Goal: Information Seeking & Learning: Learn about a topic

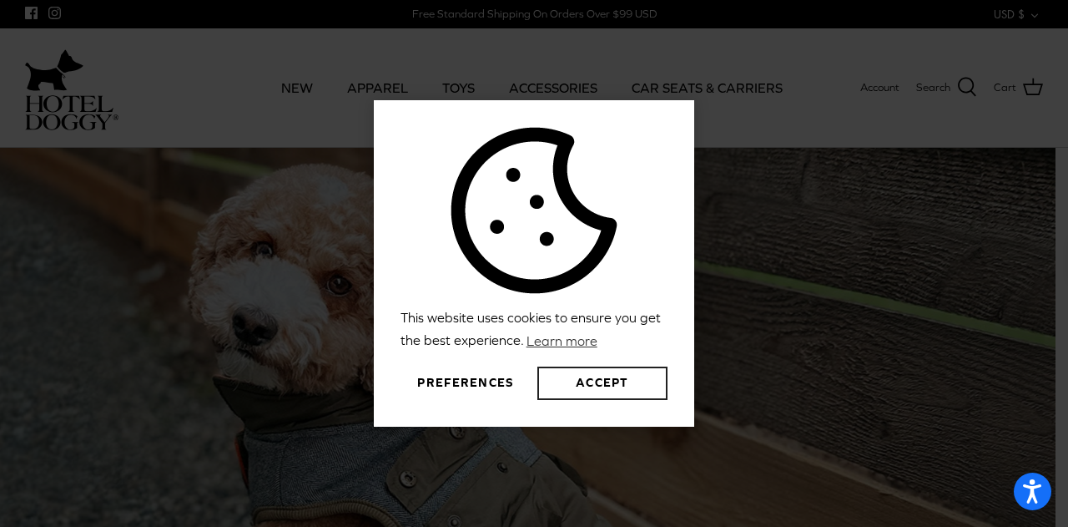
click at [628, 388] on button "Accept" at bounding box center [602, 382] width 130 height 33
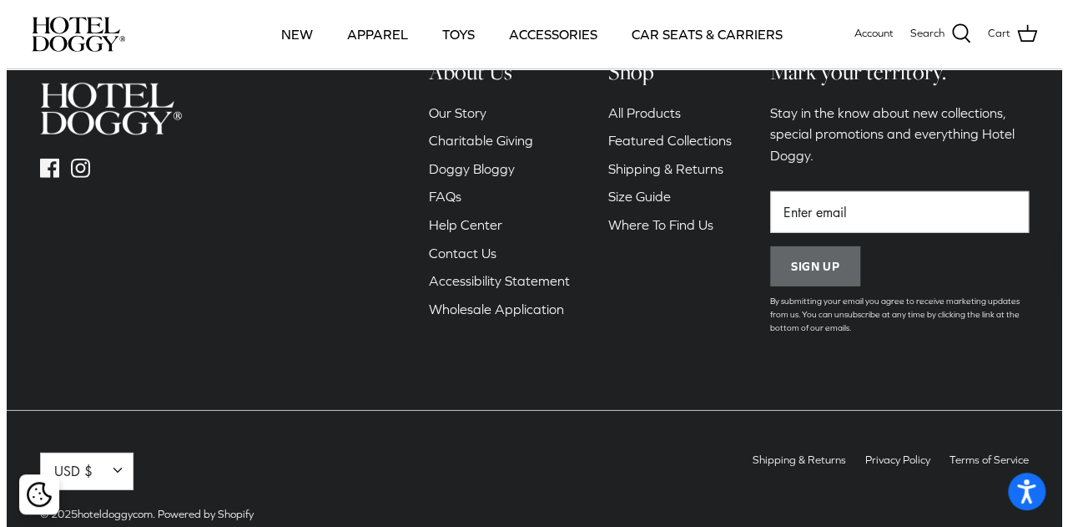
scroll to position [2474, 0]
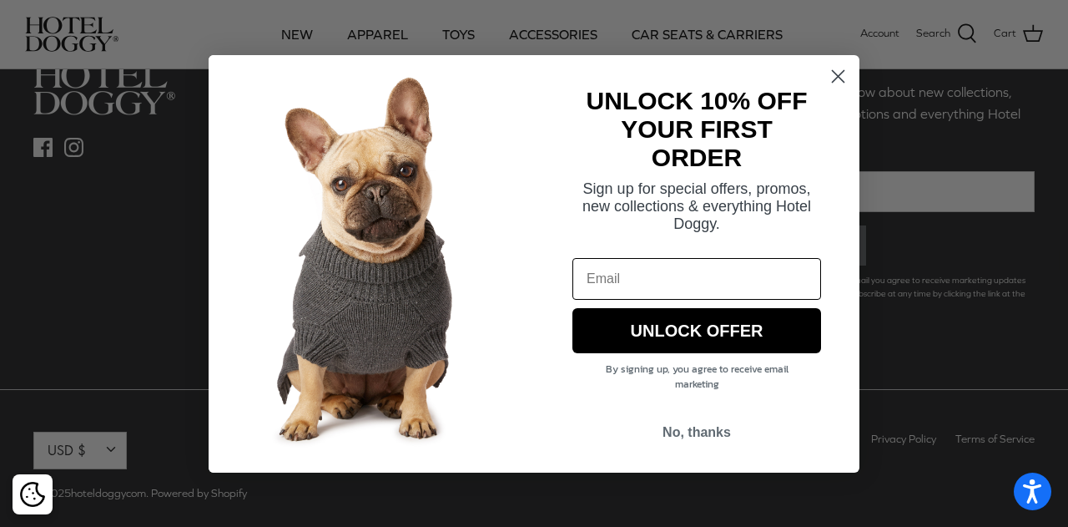
click at [891, 424] on div "Close dialog UNLOCK 10% OFF YOUR FIRST ORDER Sign up for special offers, promos…" at bounding box center [534, 263] width 1068 height 527
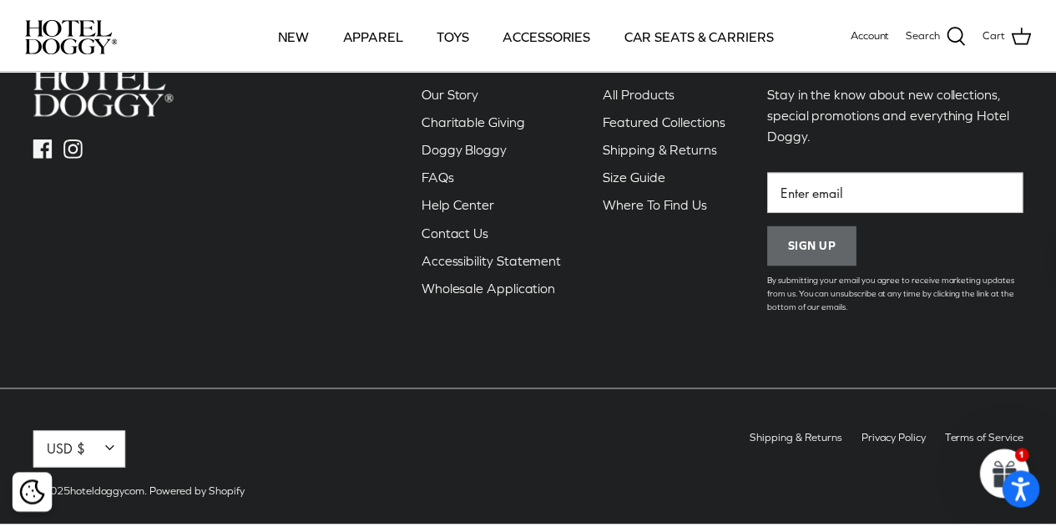
scroll to position [2470, 0]
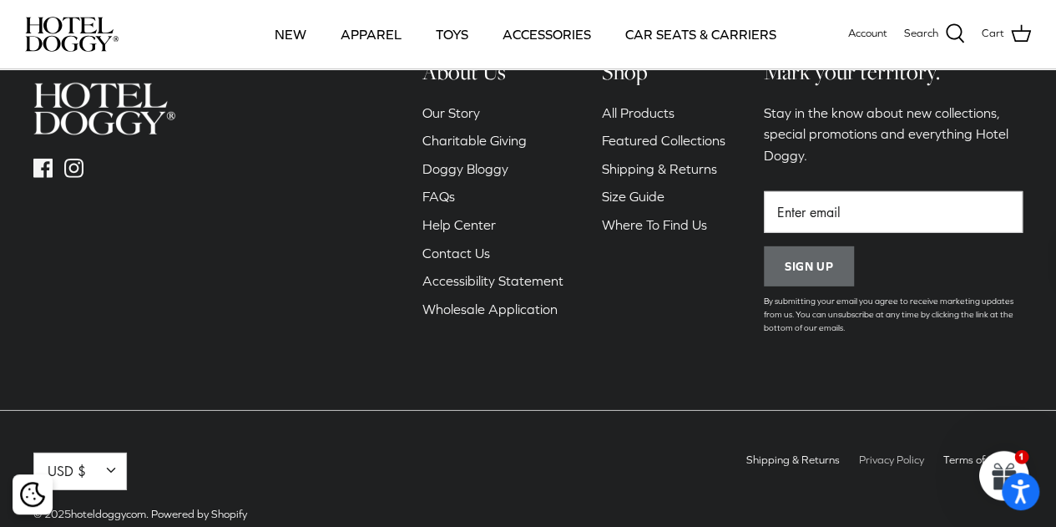
click at [871, 452] on li "Privacy Policy" at bounding box center [891, 459] width 65 height 15
click at [881, 453] on link "Privacy Policy" at bounding box center [891, 459] width 65 height 13
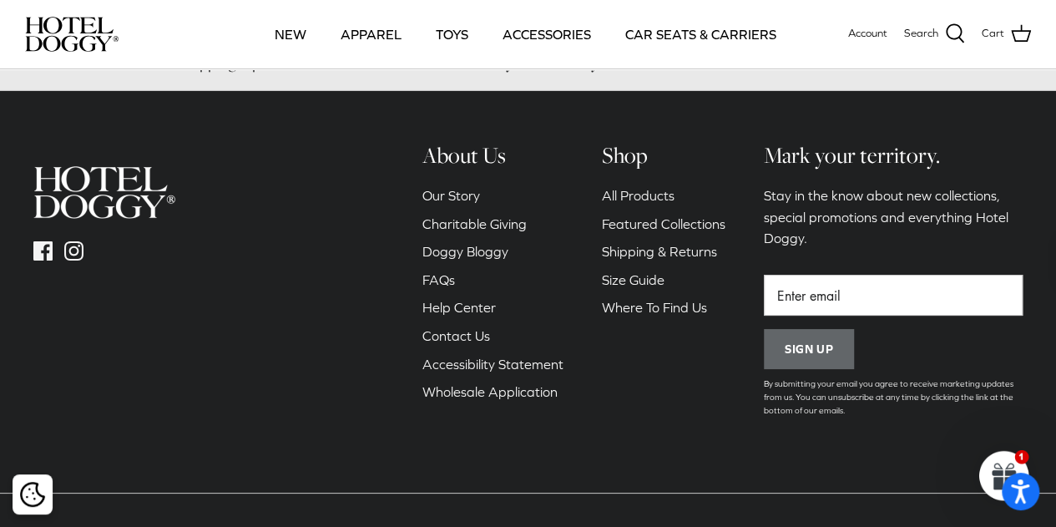
scroll to position [3114, 0]
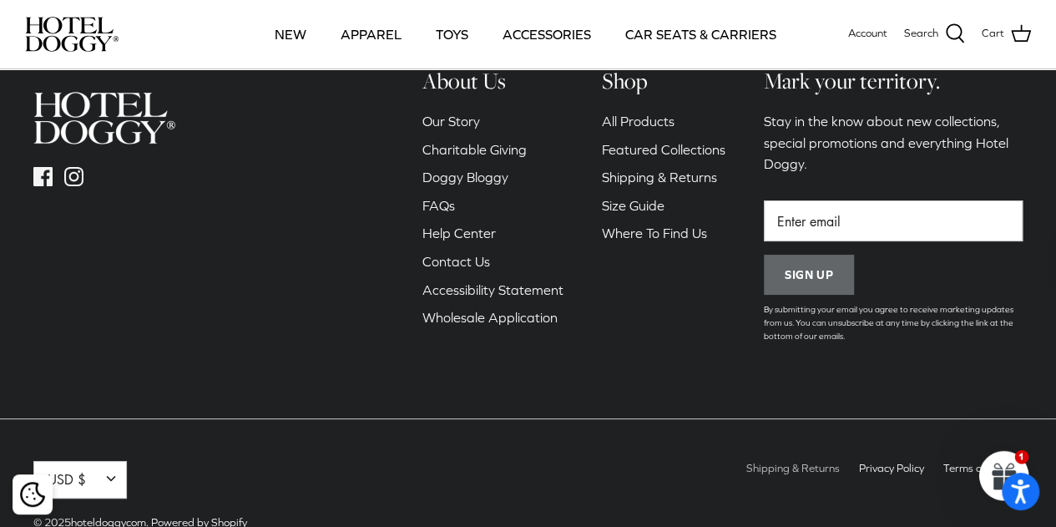
click at [808, 462] on link "Shipping & Returns" at bounding box center [792, 468] width 93 height 13
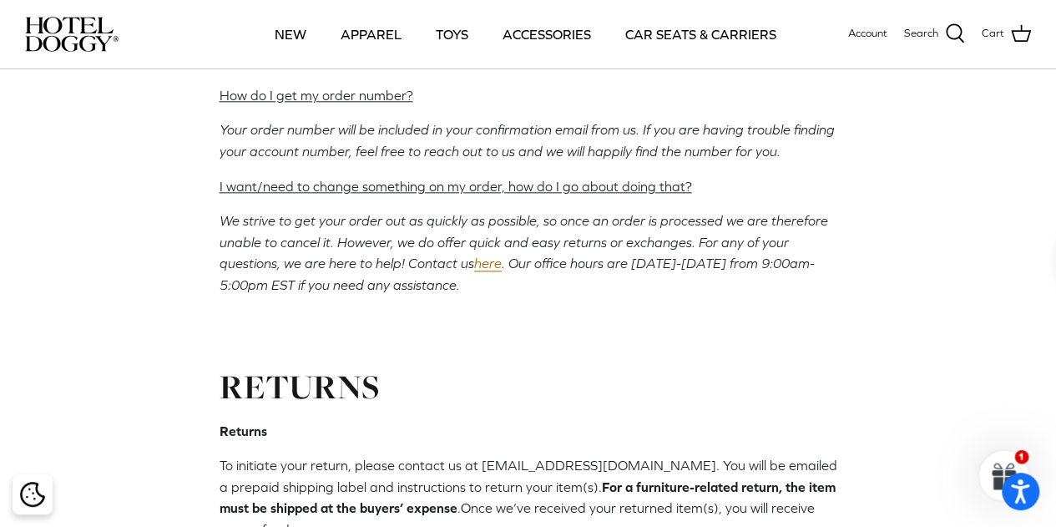
scroll to position [1668, 0]
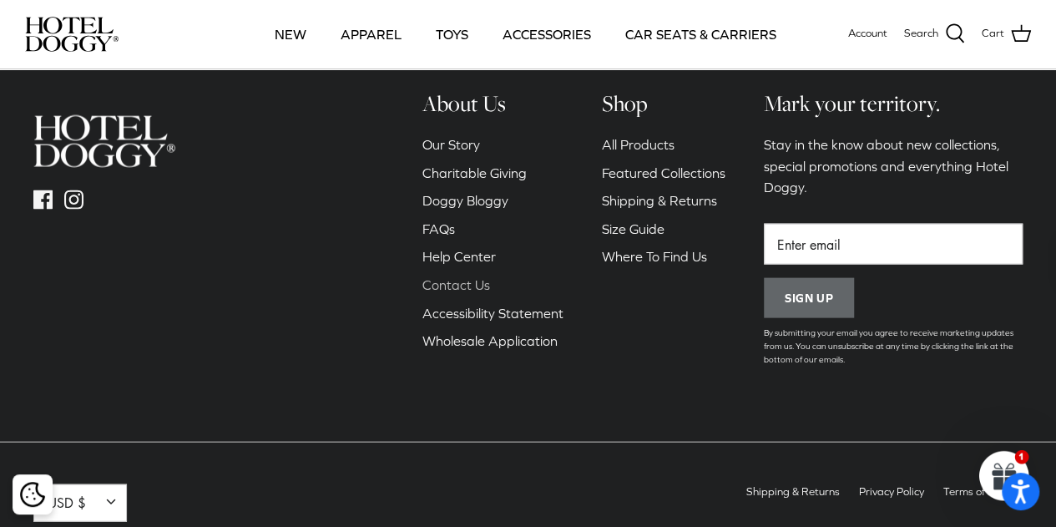
click at [456, 277] on link "Contact Us" at bounding box center [456, 284] width 68 height 15
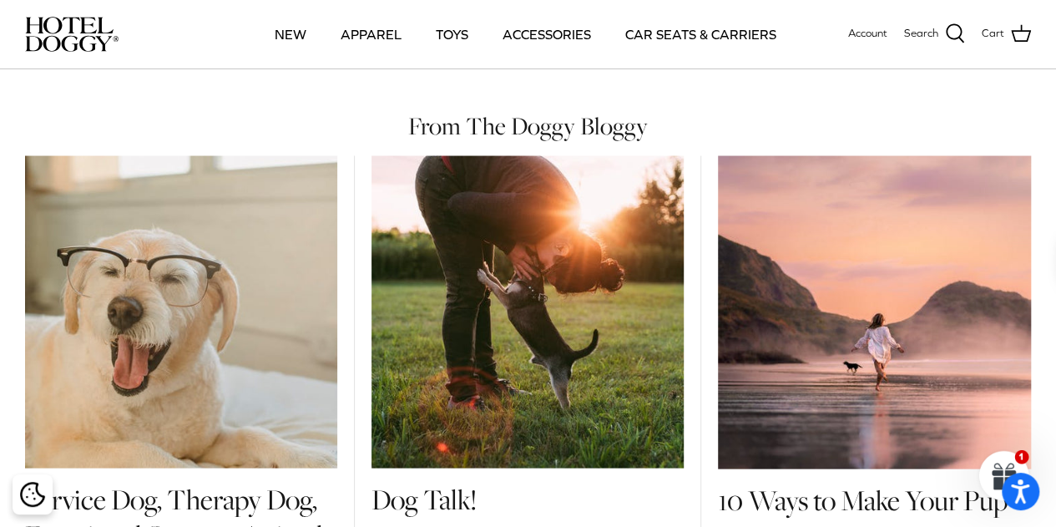
scroll to position [2470, 0]
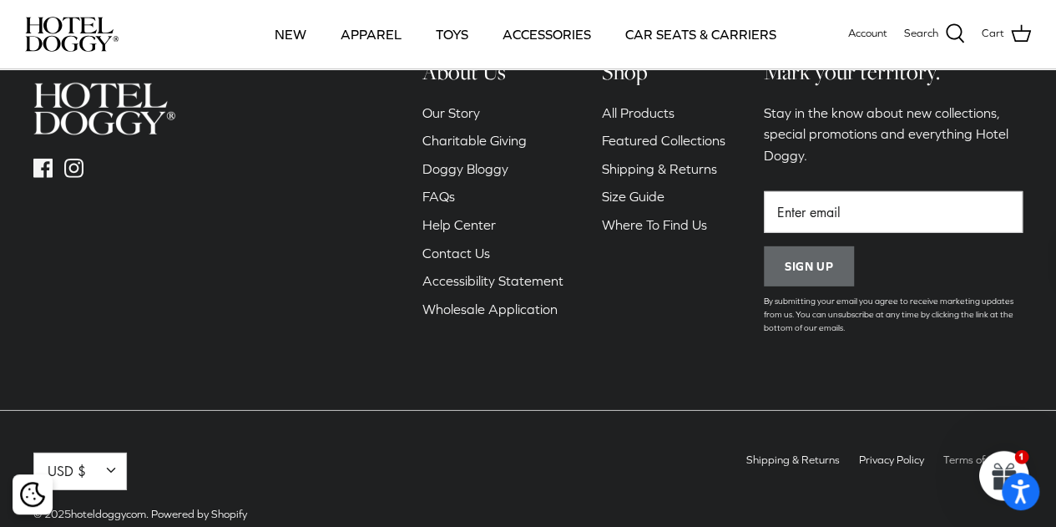
click at [964, 453] on link "Terms of Service" at bounding box center [982, 459] width 79 height 13
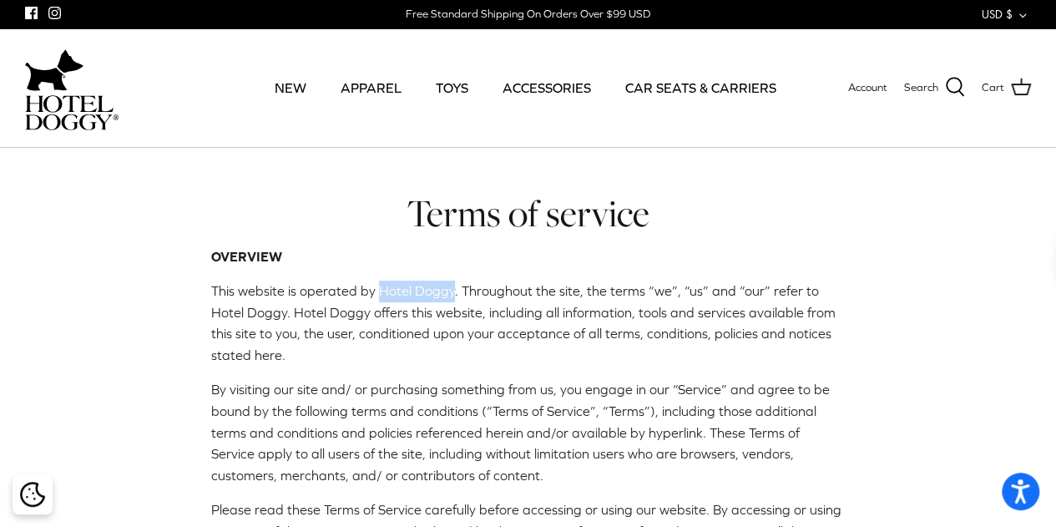
drag, startPoint x: 376, startPoint y: 288, endPoint x: 447, endPoint y: 285, distance: 71.8
click at [447, 285] on span "This website is operated by Hotel Doggy. Throughout the site, the terms “we”, “…" at bounding box center [523, 322] width 624 height 79
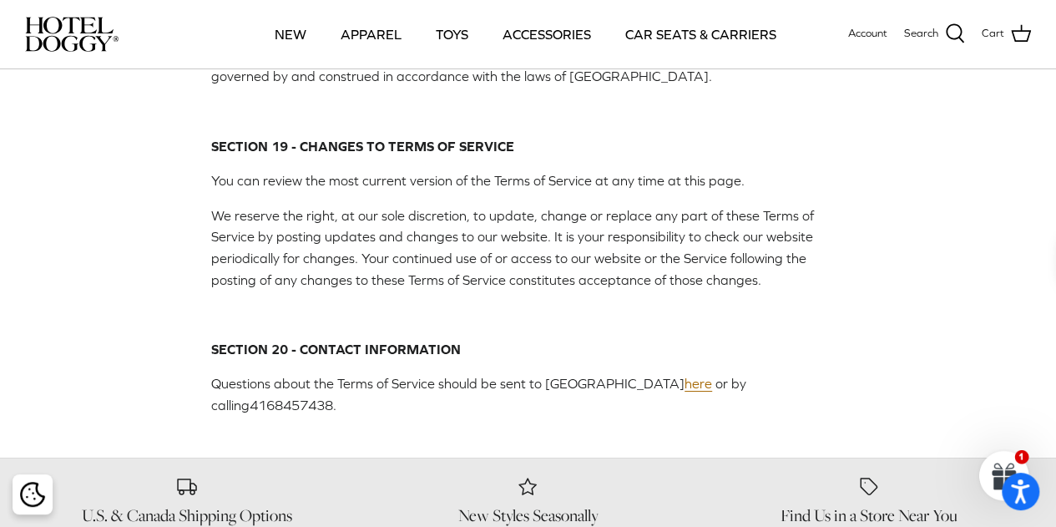
scroll to position [6638, 0]
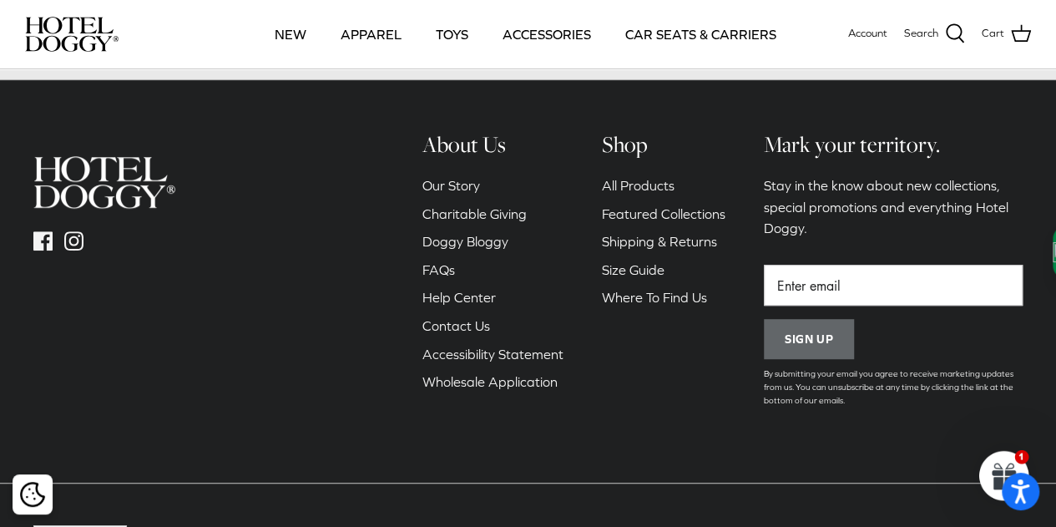
click at [1043, 149] on div "Facebook Instagram About Us Our Story Charitable Giving FAQs" at bounding box center [528, 301] width 1056 height 445
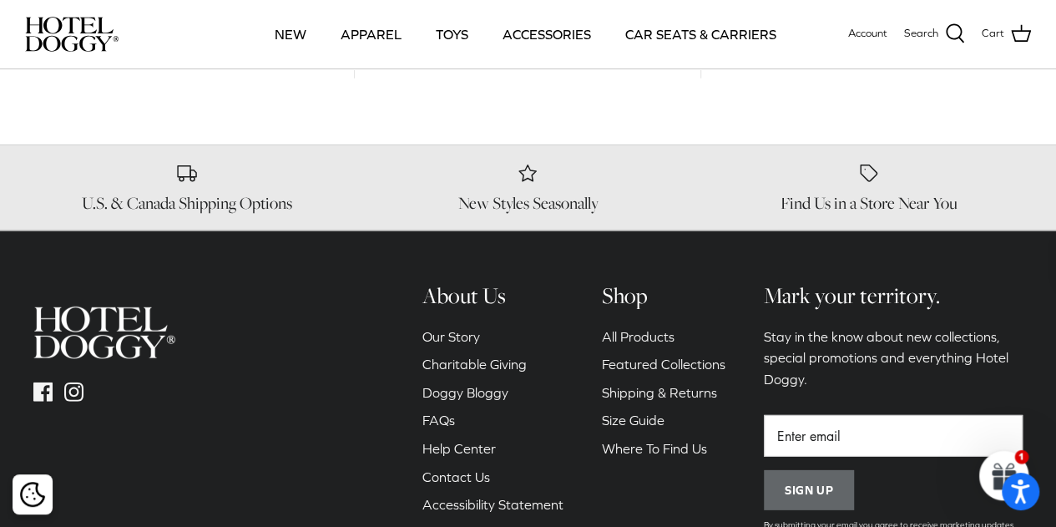
scroll to position [2356, 0]
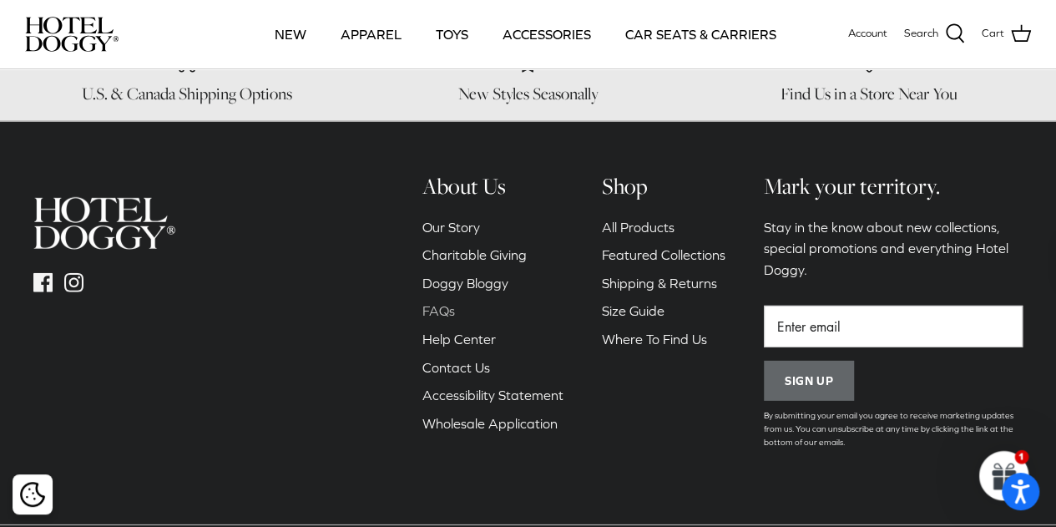
click at [431, 303] on link "FAQs" at bounding box center [438, 310] width 33 height 15
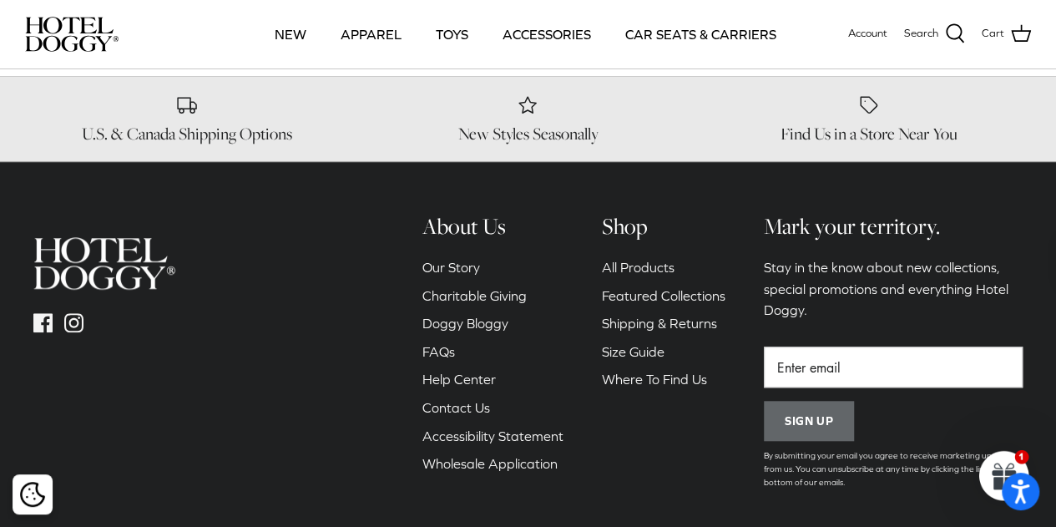
scroll to position [3808, 0]
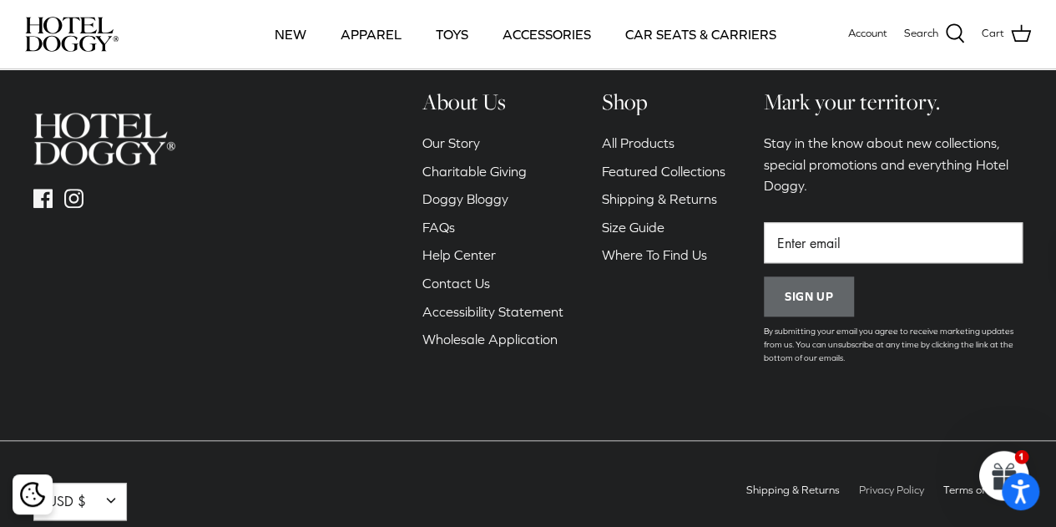
click at [906, 483] on link "Privacy Policy" at bounding box center [891, 489] width 65 height 13
